Goal: Check status: Check status

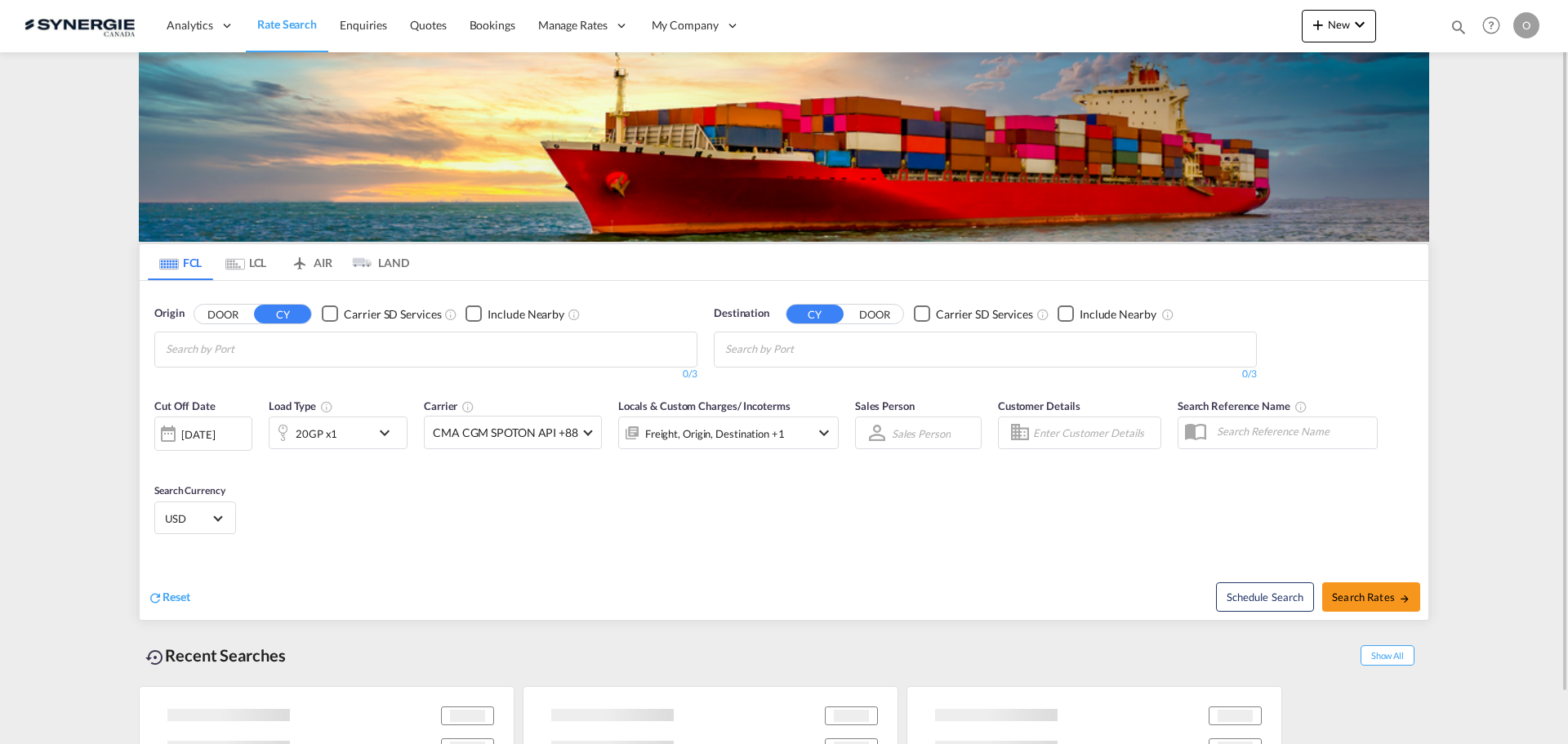
click at [1454, 18] on md-icon "icon-magnify" at bounding box center [1459, 27] width 18 height 18
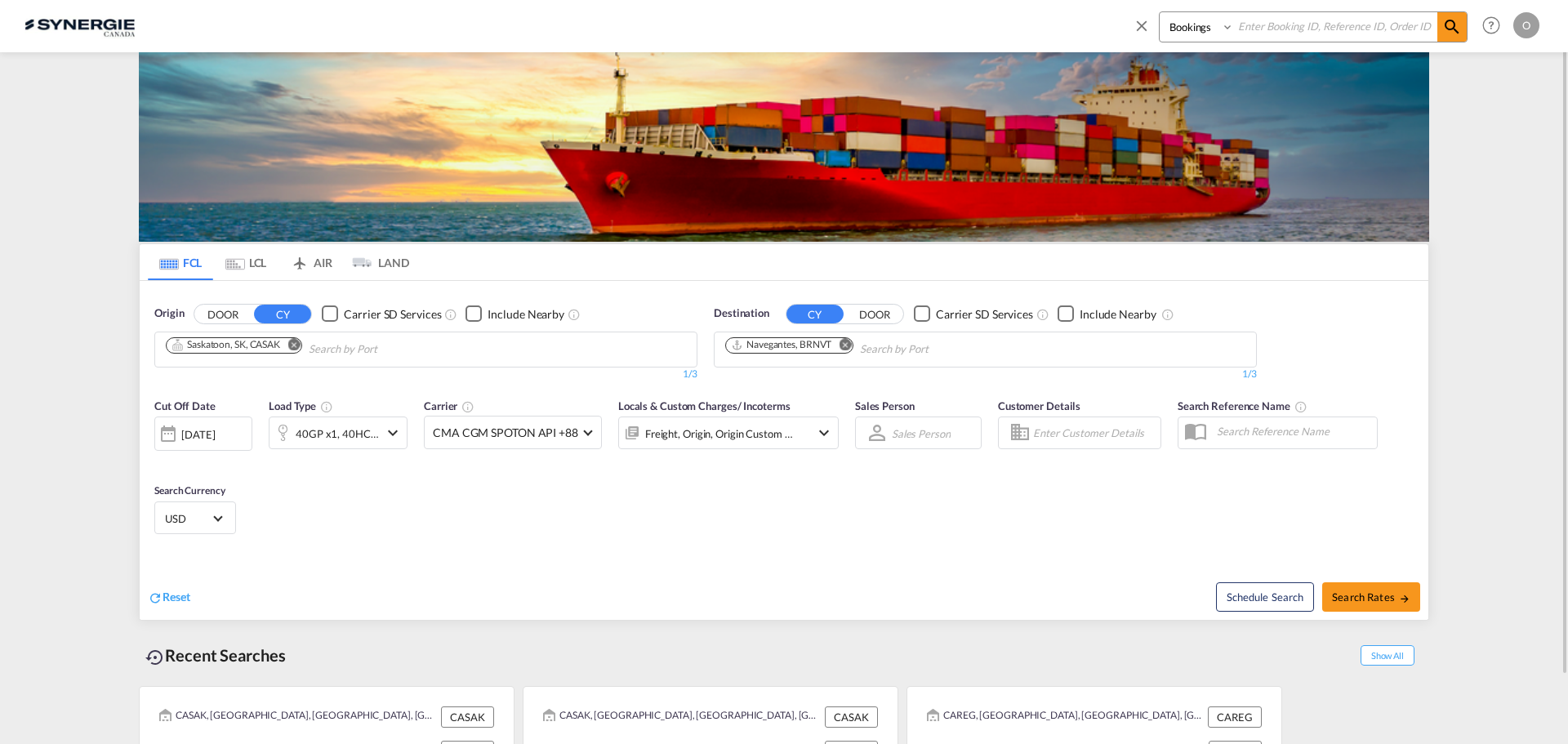
click at [1330, 30] on input at bounding box center [1335, 27] width 203 height 29
paste input "SYC002735"
type input "SYC002735"
click at [1449, 33] on md-icon "icon-magnify" at bounding box center [1452, 27] width 20 height 20
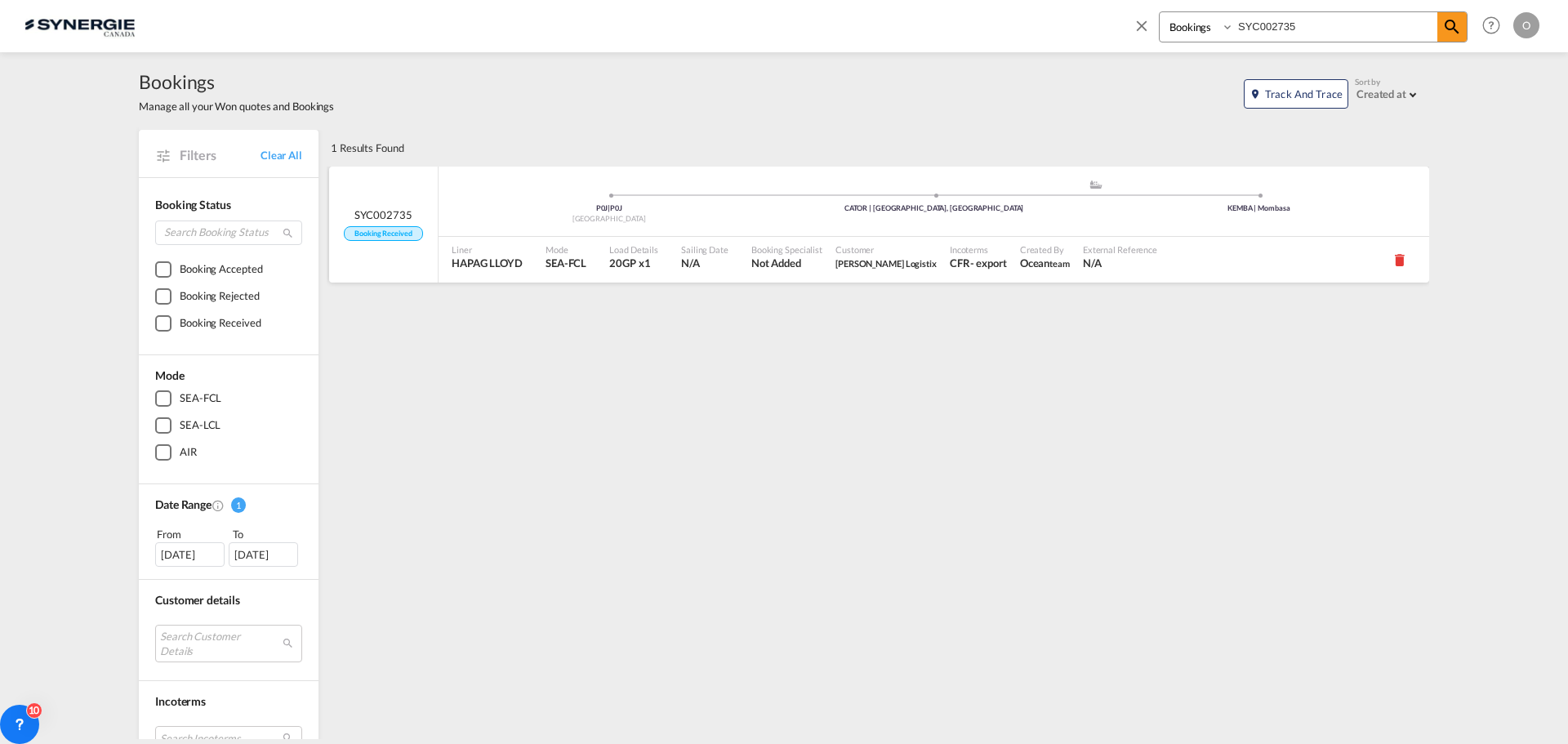
click at [829, 272] on div "Customer [PERSON_NAME] Logistix" at bounding box center [886, 259] width 115 height 46
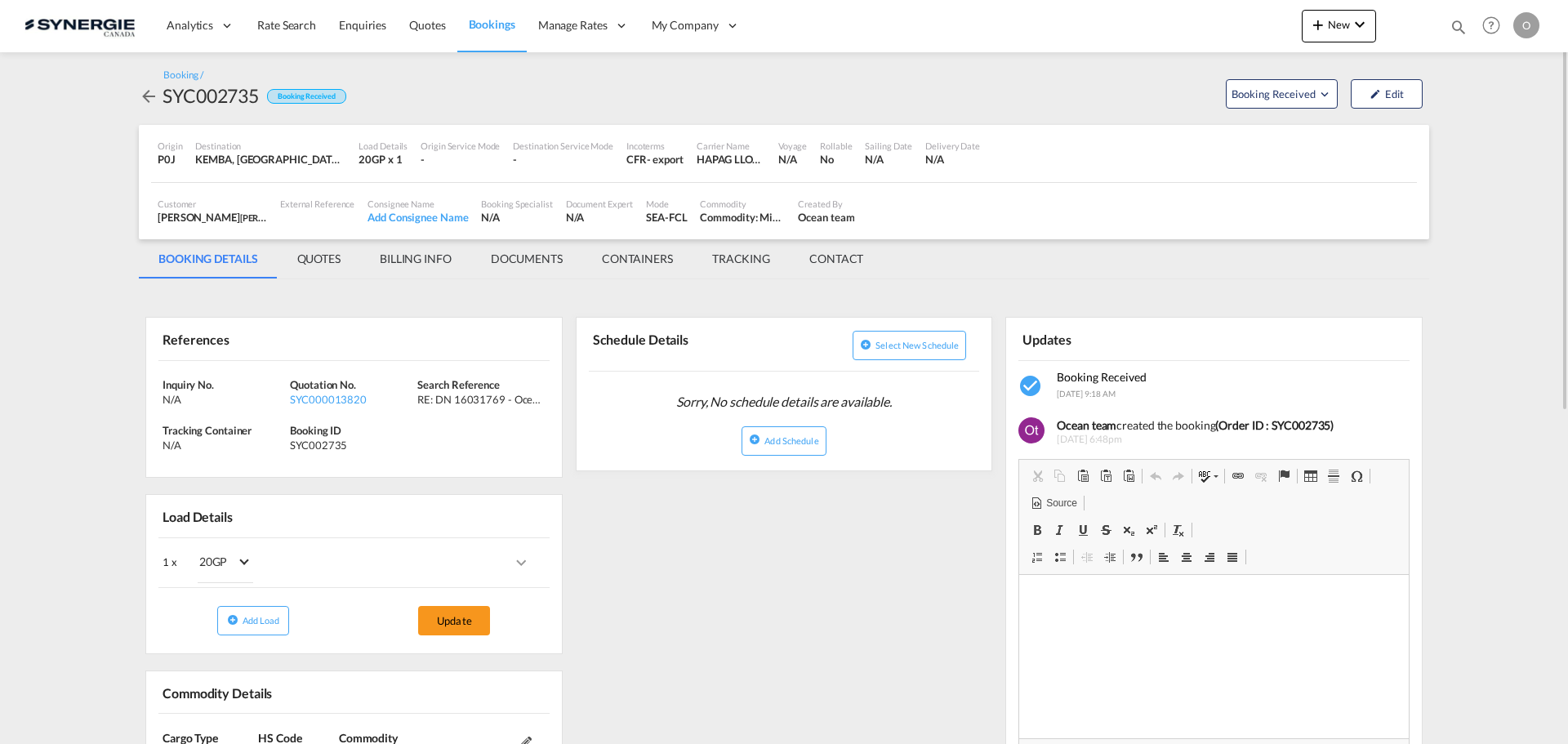
click at [311, 261] on md-tab-item "QUOTES" at bounding box center [318, 259] width 82 height 39
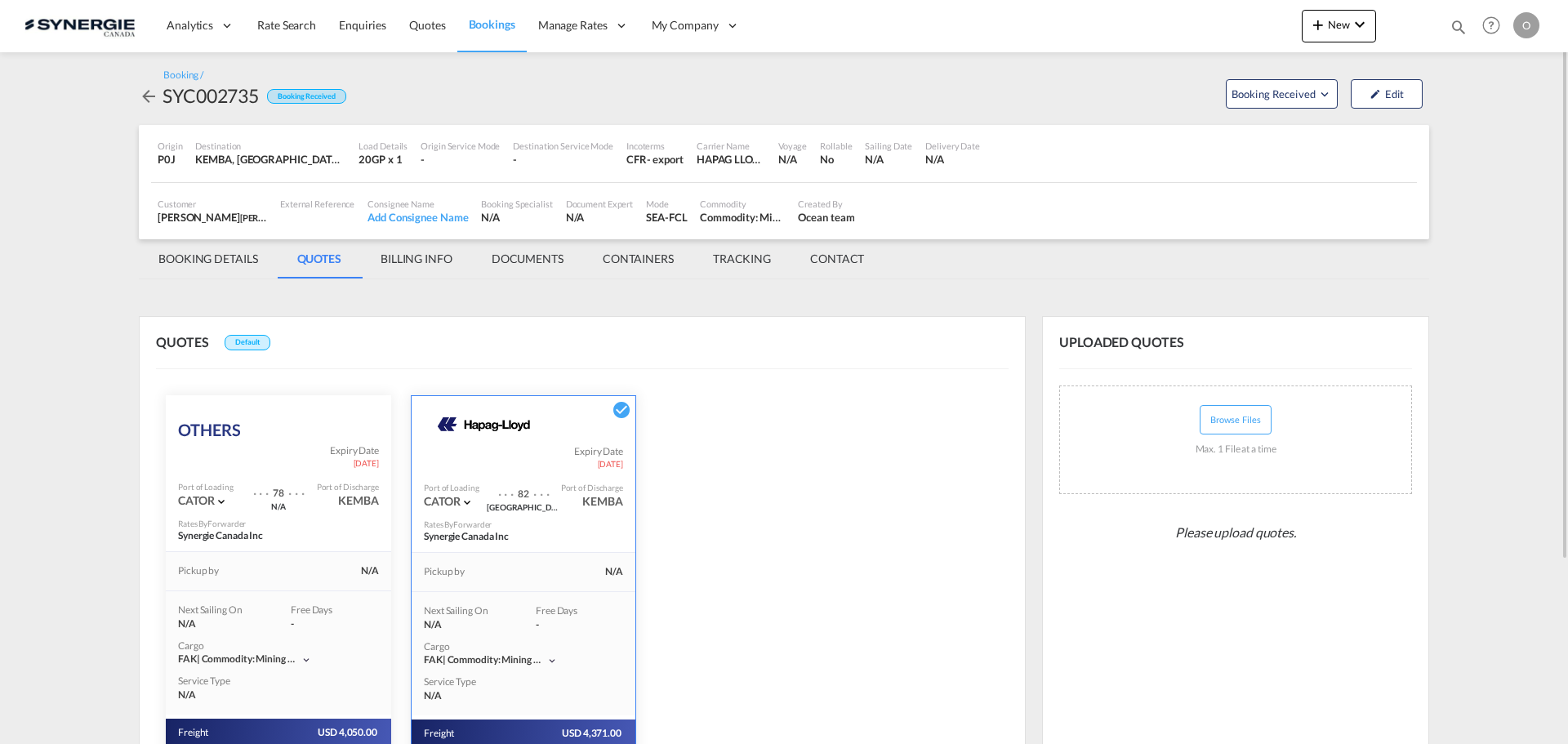
scroll to position [245, 0]
